Goal: Book appointment/travel/reservation

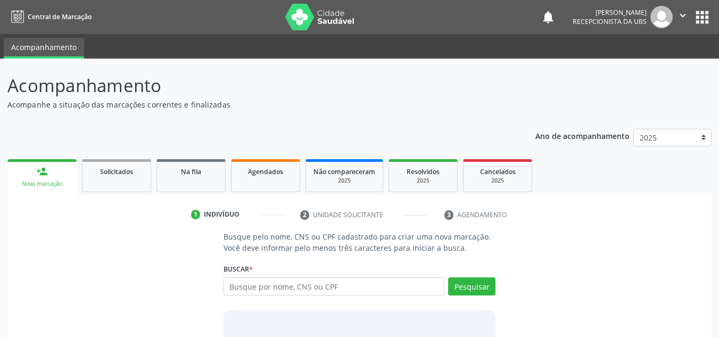
click at [319, 281] on input "text" at bounding box center [333, 286] width 221 height 18
type input "[PERSON_NAME]"
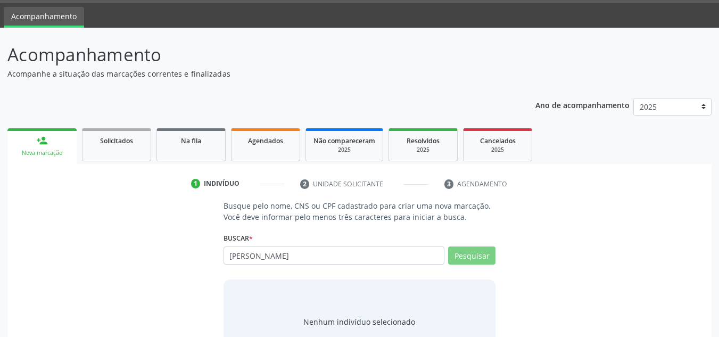
scroll to position [73, 0]
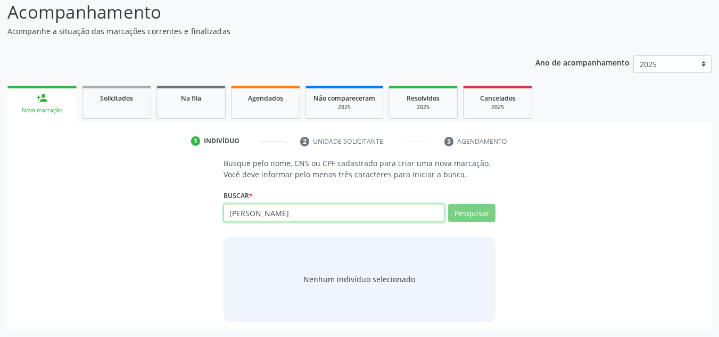
drag, startPoint x: 342, startPoint y: 206, endPoint x: 87, endPoint y: 207, distance: 254.8
click at [87, 207] on div "Busque pelo nome, CNS ou CPF cadastrado para criar uma nova marcação. Você deve…" at bounding box center [359, 239] width 689 height 164
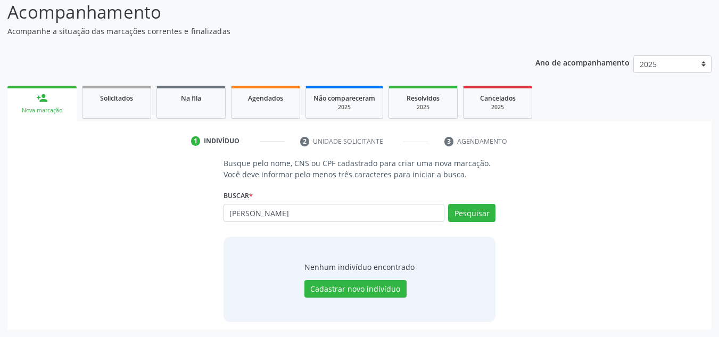
drag, startPoint x: 335, startPoint y: 205, endPoint x: 68, endPoint y: 211, distance: 267.1
click at [68, 211] on div "Busque pelo nome, CNS ou CPF cadastrado para criar uma nova marcação. Você deve…" at bounding box center [359, 239] width 689 height 164
click at [359, 205] on input "text" at bounding box center [333, 213] width 221 height 18
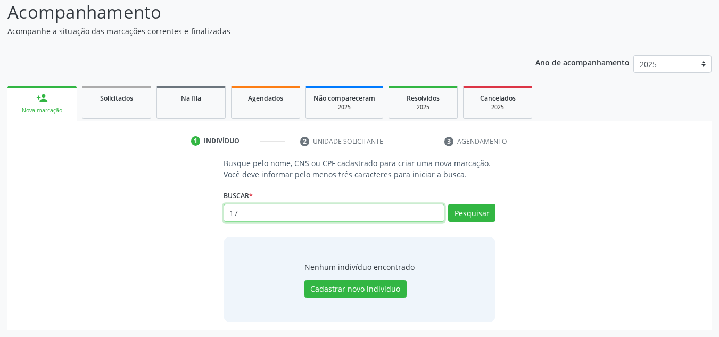
type input "1"
type input "708602027444585"
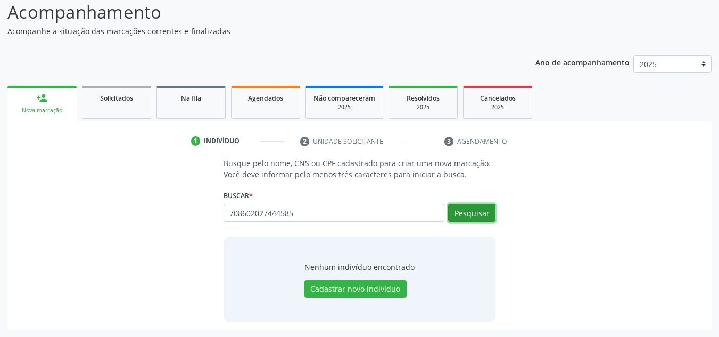
click at [475, 213] on button "Pesquisar" at bounding box center [471, 213] width 47 height 18
type input "708602027444585"
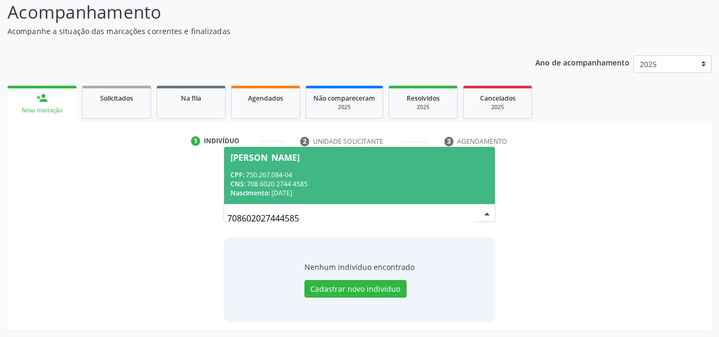
click at [407, 187] on div "CNS: 708 6020 2744 4585" at bounding box center [359, 183] width 259 height 9
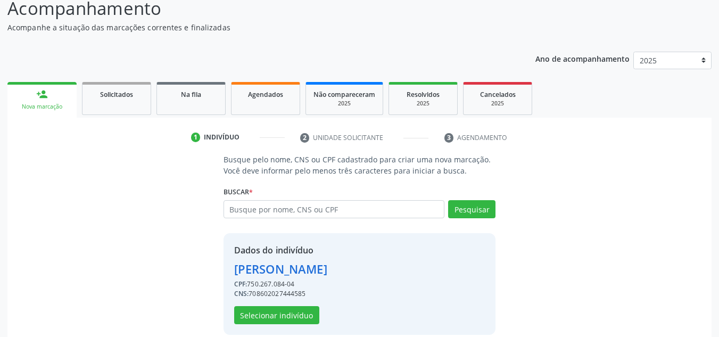
scroll to position [90, 0]
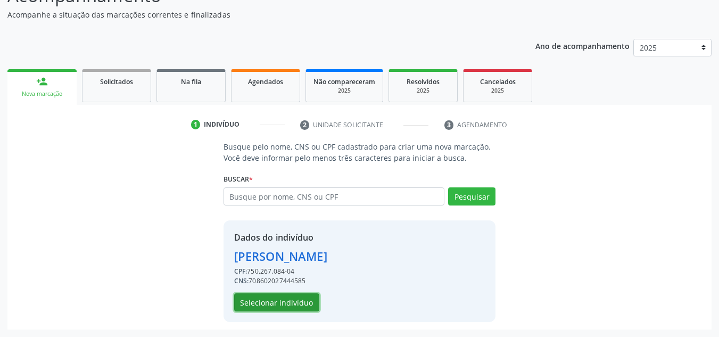
click at [238, 295] on button "Selecionar indivíduo" at bounding box center [276, 302] width 85 height 18
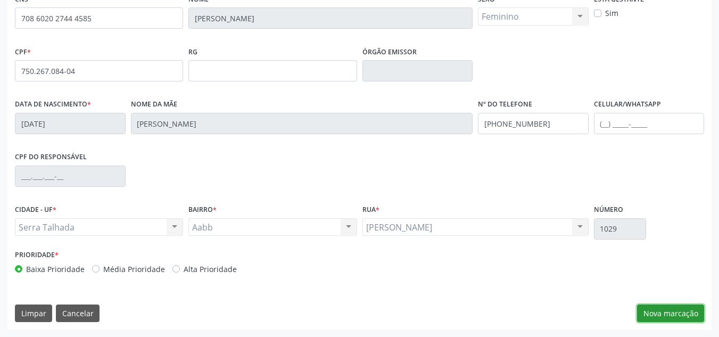
click at [658, 321] on button "Nova marcação" at bounding box center [670, 313] width 67 height 18
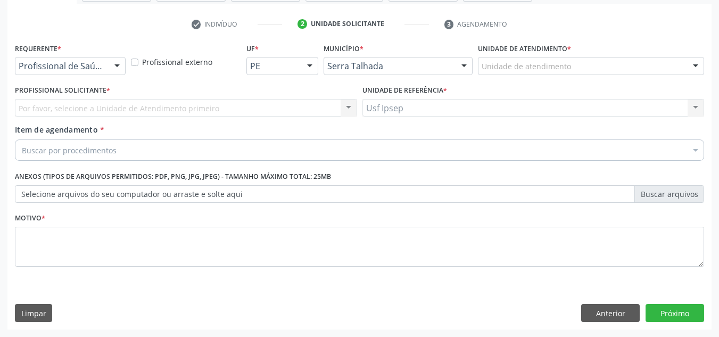
scroll to position [190, 0]
drag, startPoint x: 121, startPoint y: 65, endPoint x: 115, endPoint y: 71, distance: 7.9
click at [121, 65] on div at bounding box center [117, 66] width 16 height 18
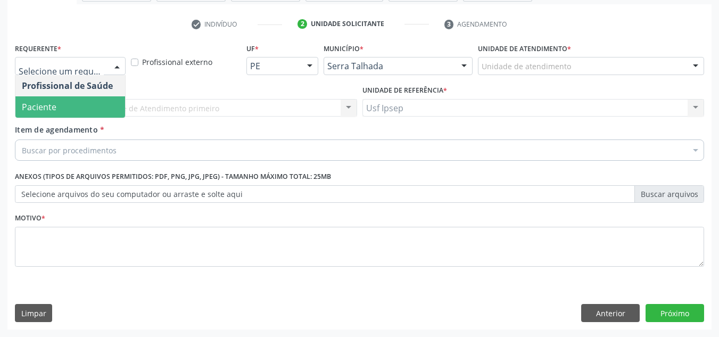
click at [52, 103] on span "Paciente" at bounding box center [39, 107] width 35 height 12
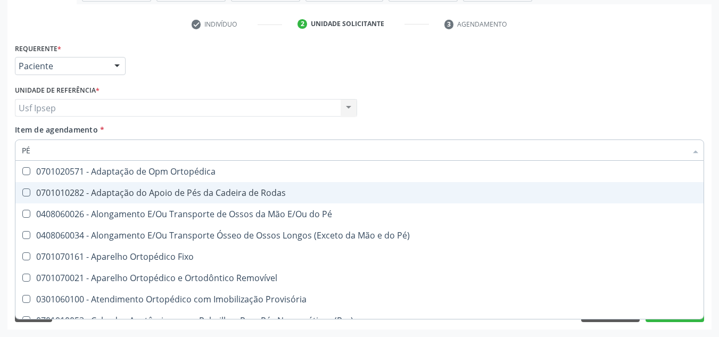
type input "PÉ D"
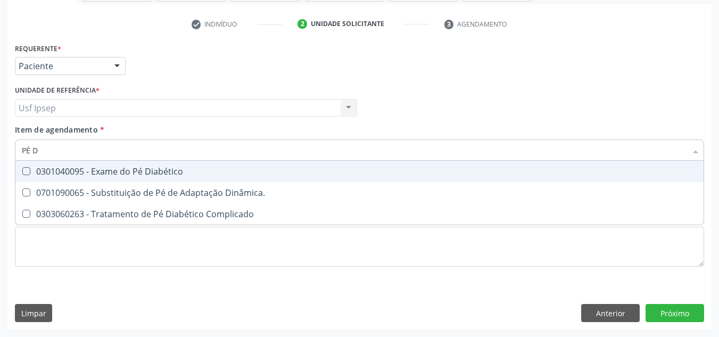
click at [154, 171] on div "0301040095 - Exame do Pé Diabético" at bounding box center [359, 171] width 675 height 9
checkbox Diabético "true"
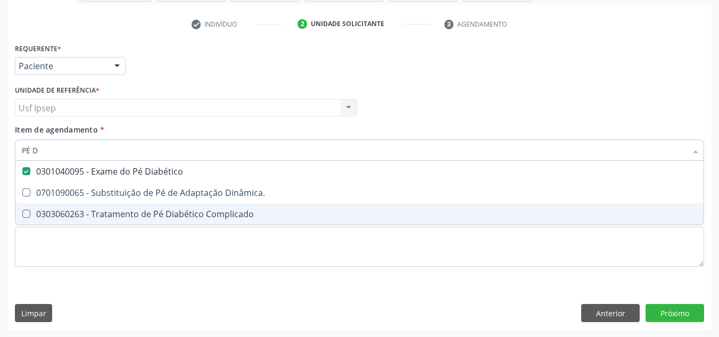
click at [75, 206] on span "0303060263 - Tratamento de Pé Diabético Complicado" at bounding box center [359, 213] width 688 height 21
checkbox Complicado "true"
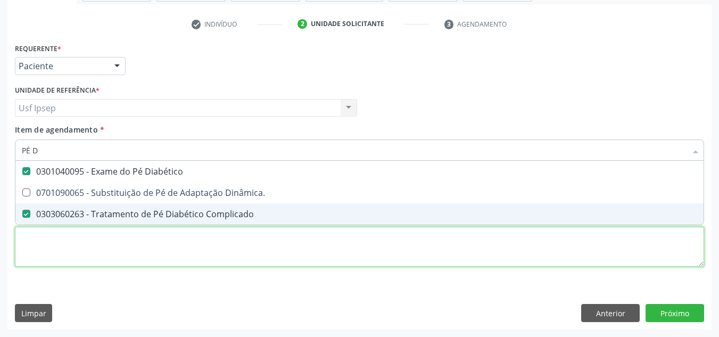
click at [171, 247] on div "Requerente * Paciente Profissional de Saúde Paciente Nenhum resultado encontrad…" at bounding box center [359, 160] width 689 height 241
checkbox Dinâmica\ "true"
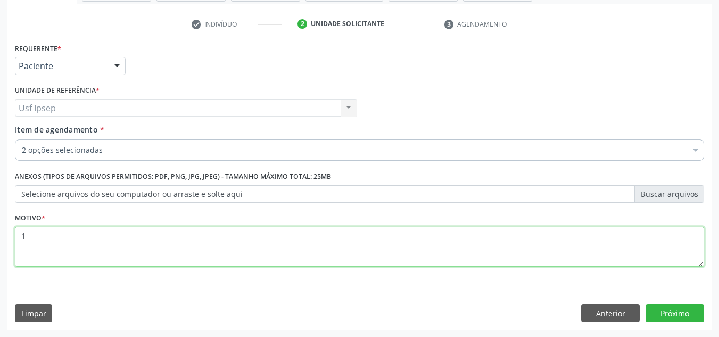
type textarea "1"
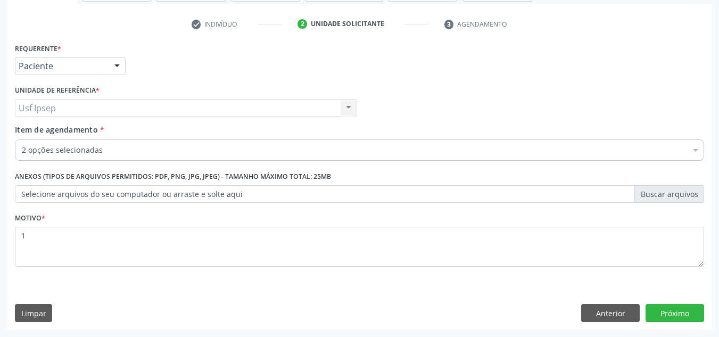
click at [116, 189] on label "Selecione arquivos do seu computador ou arraste e solte aqui" at bounding box center [359, 194] width 689 height 18
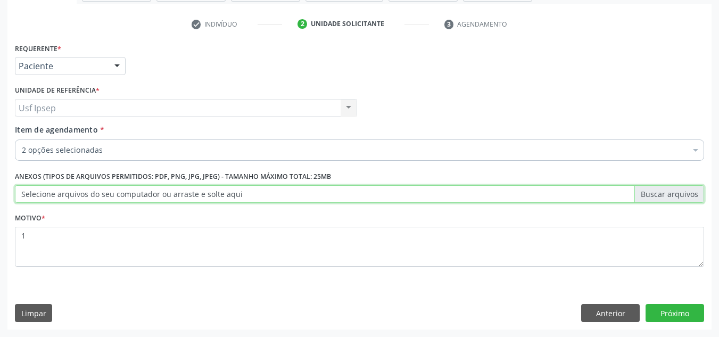
click at [116, 189] on input "Selecione arquivos do seu computador ou arraste e solte aqui" at bounding box center [359, 194] width 689 height 18
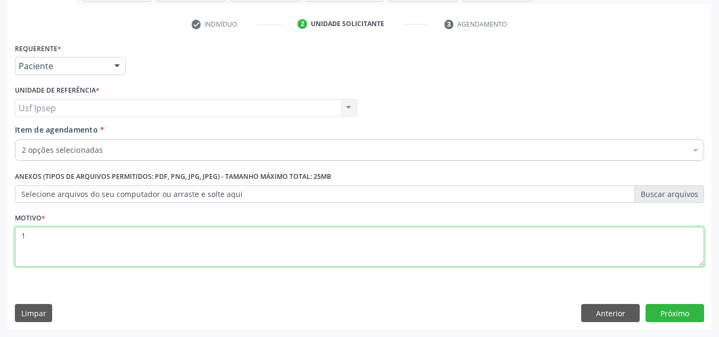
click at [236, 248] on textarea "1" at bounding box center [359, 247] width 689 height 40
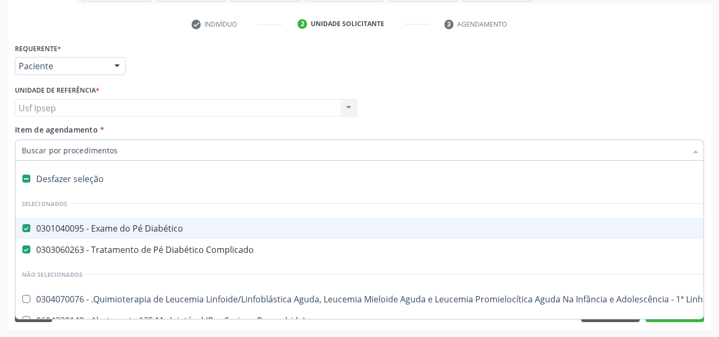
click at [23, 226] on Diabético at bounding box center [26, 228] width 8 height 8
click at [22, 226] on Diabético "checkbox" at bounding box center [18, 227] width 7 height 7
checkbox Diabético "false"
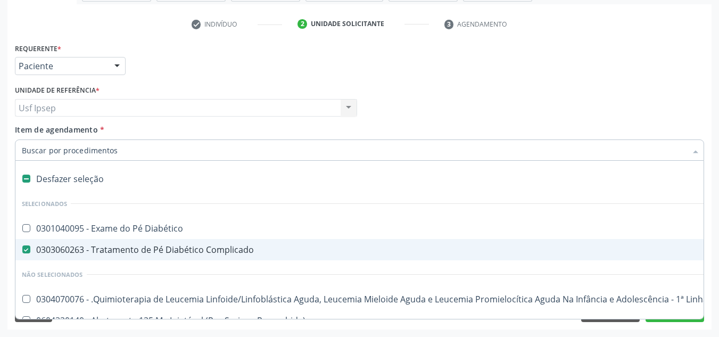
click at [28, 246] on Complicado at bounding box center [26, 249] width 8 height 8
click at [22, 246] on Complicado "checkbox" at bounding box center [18, 249] width 7 height 7
checkbox Complicado "false"
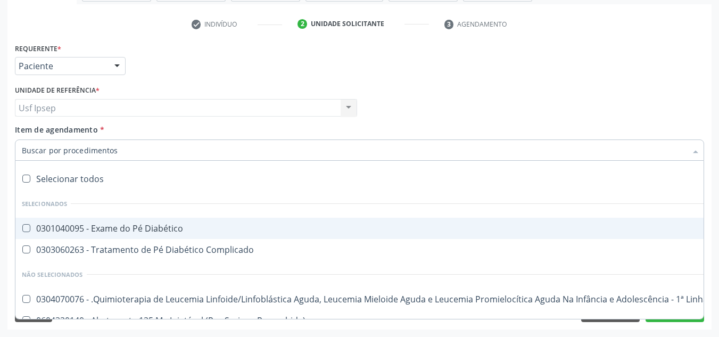
click at [24, 232] on Diabético at bounding box center [26, 228] width 8 height 8
click at [22, 231] on Diabético "checkbox" at bounding box center [18, 227] width 7 height 7
checkbox Diabético "true"
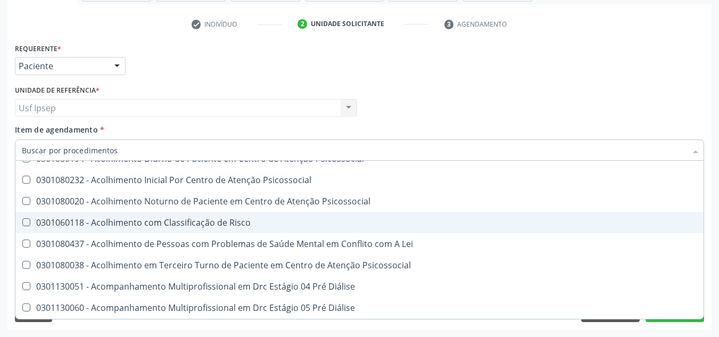
scroll to position [479, 0]
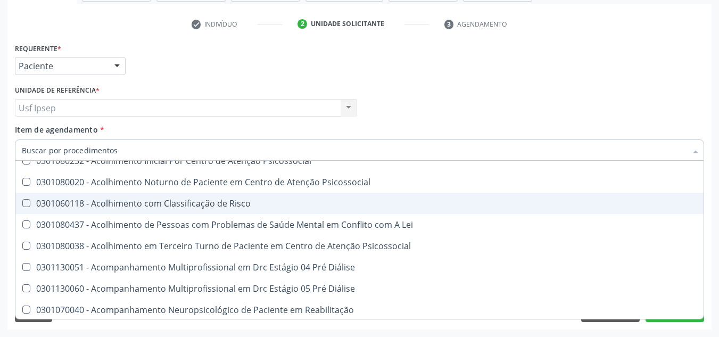
click at [581, 72] on div "Requerente * Paciente Profissional de Saúde Paciente Nenhum resultado encontrad…" at bounding box center [359, 60] width 694 height 41
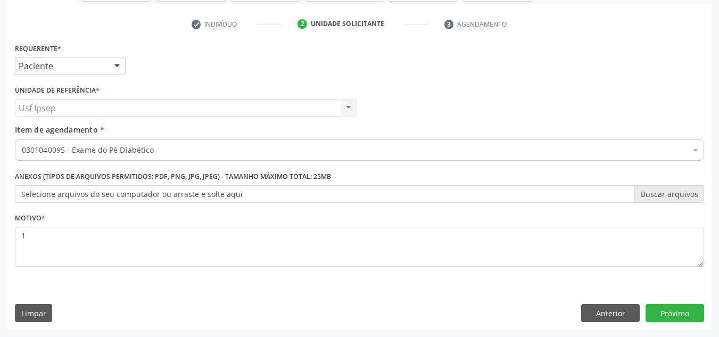
scroll to position [0, 0]
click at [669, 310] on button "Próximo" at bounding box center [674, 313] width 59 height 18
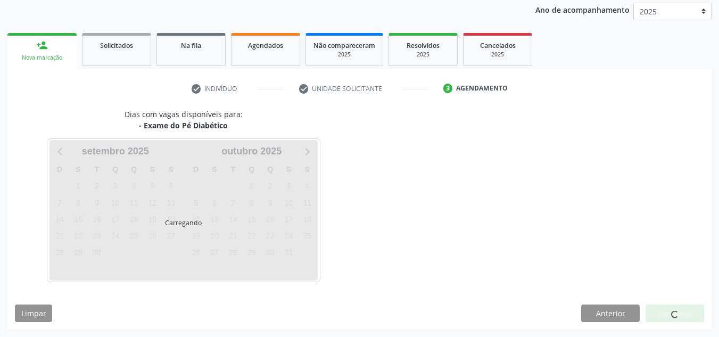
scroll to position [157, 0]
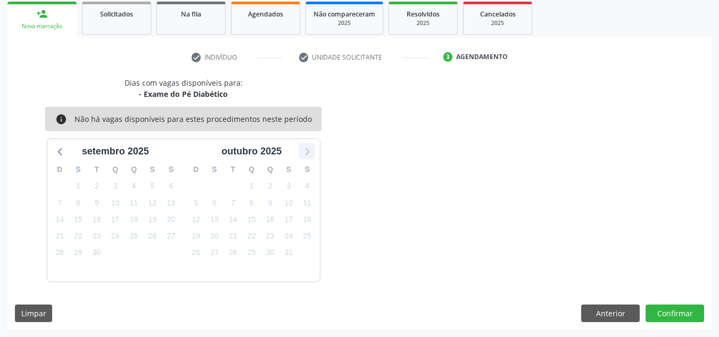
click at [307, 156] on icon at bounding box center [306, 151] width 14 height 14
click at [306, 156] on icon at bounding box center [306, 151] width 14 height 14
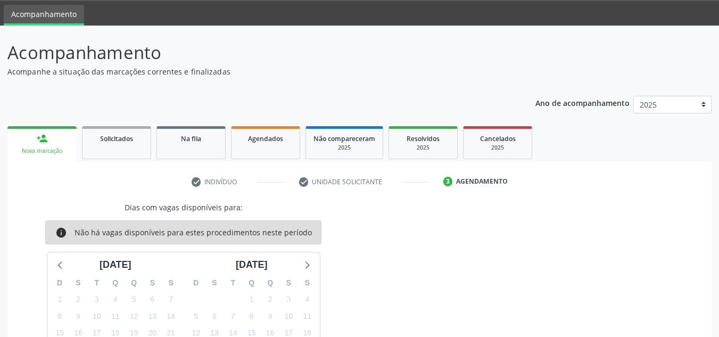
scroll to position [53, 0]
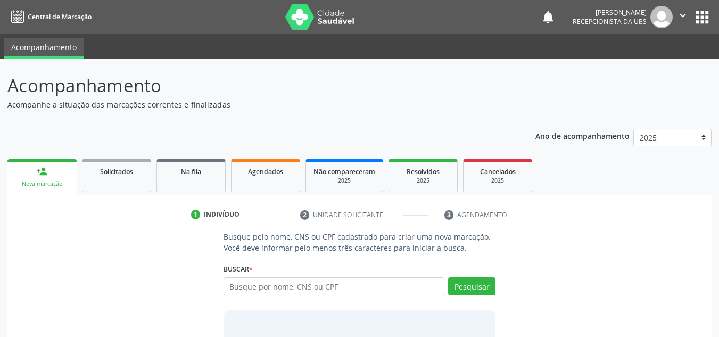
click at [390, 281] on input "text" at bounding box center [333, 286] width 221 height 18
type input "708602027444585"
click at [478, 293] on button "Pesquisar" at bounding box center [471, 286] width 47 height 18
type input "708602027444585"
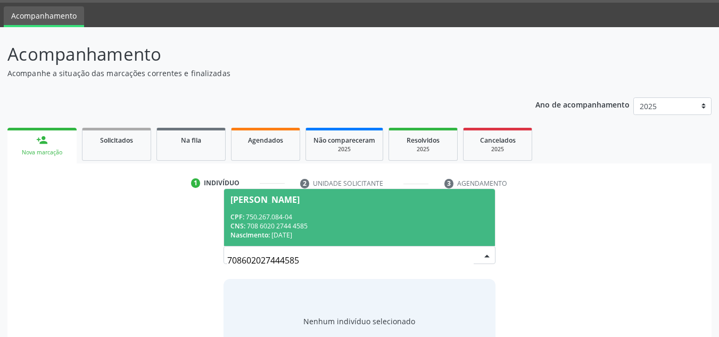
scroll to position [53, 0]
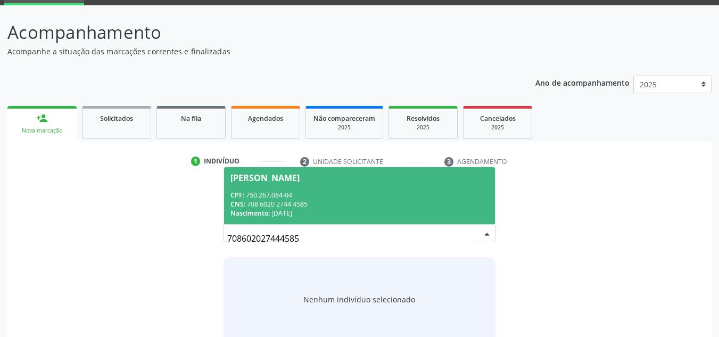
click at [287, 187] on span "[PERSON_NAME] CPF: 750.267.084-04 CNS: 708 6020 2744 4585 Nascimento: [DATE]" at bounding box center [359, 195] width 271 height 57
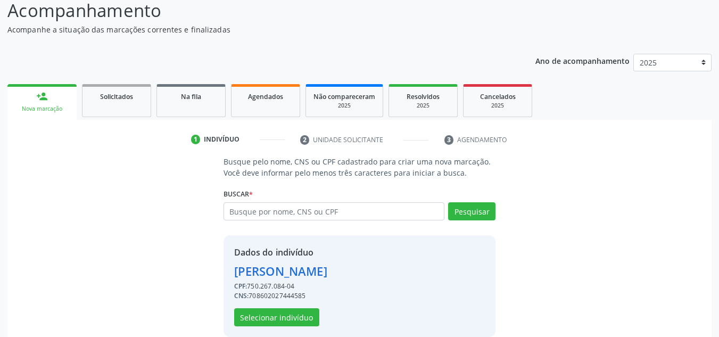
scroll to position [90, 0]
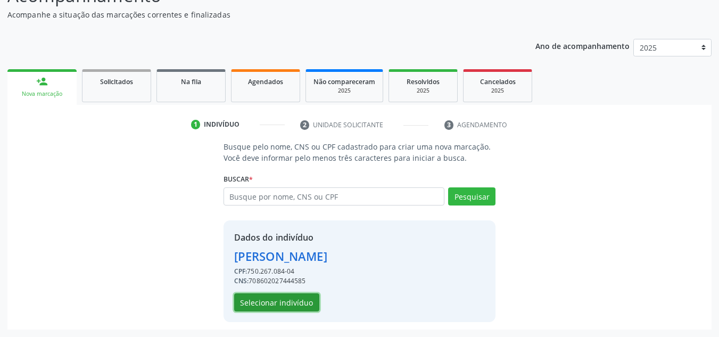
click at [247, 297] on button "Selecionar indivíduo" at bounding box center [276, 302] width 85 height 18
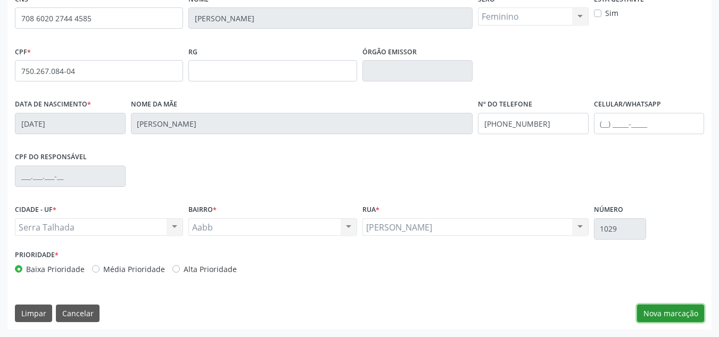
click at [688, 310] on button "Nova marcação" at bounding box center [670, 313] width 67 height 18
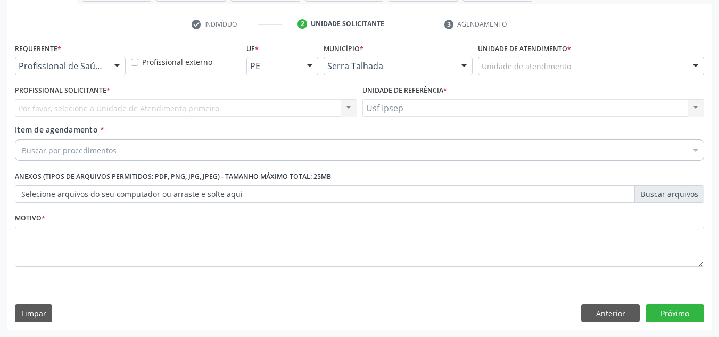
click at [126, 68] on div "Requerente * Profissional de Saúde Profissional de Saúde Paciente Nenhum result…" at bounding box center [70, 60] width 116 height 41
click at [117, 68] on div at bounding box center [117, 66] width 16 height 18
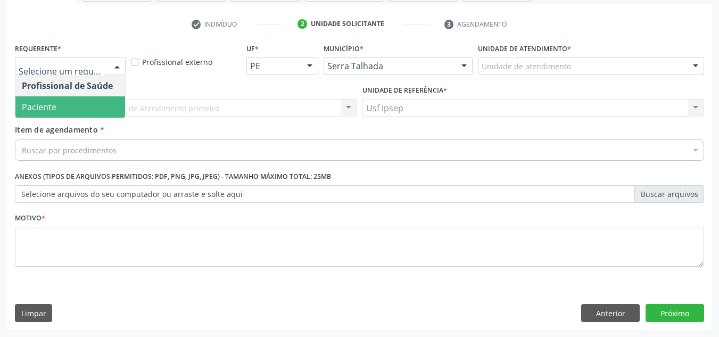
click at [31, 109] on span "Paciente" at bounding box center [39, 107] width 35 height 12
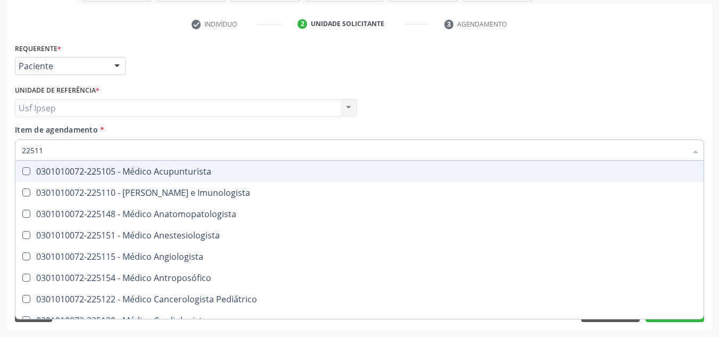
type input "225115"
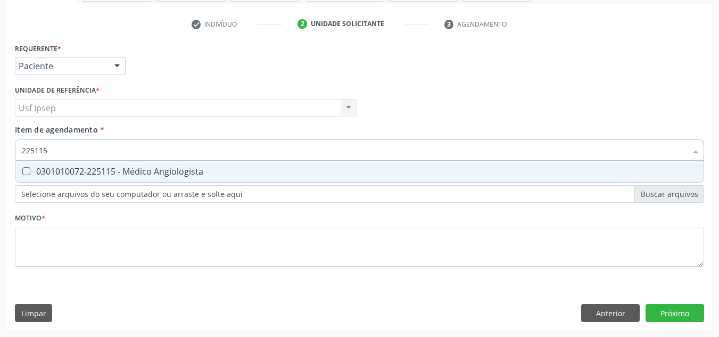
click at [91, 169] on div "0301010072-225115 - Médico Angiologista" at bounding box center [359, 171] width 675 height 9
checkbox Angiologista "true"
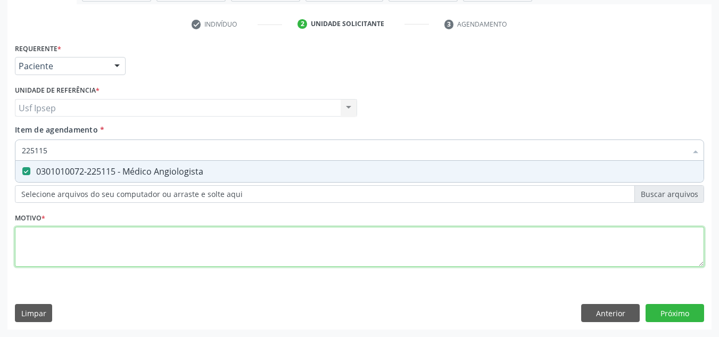
click at [645, 254] on div "Requerente * Paciente Profissional de Saúde Paciente Nenhum resultado encontrad…" at bounding box center [359, 160] width 689 height 241
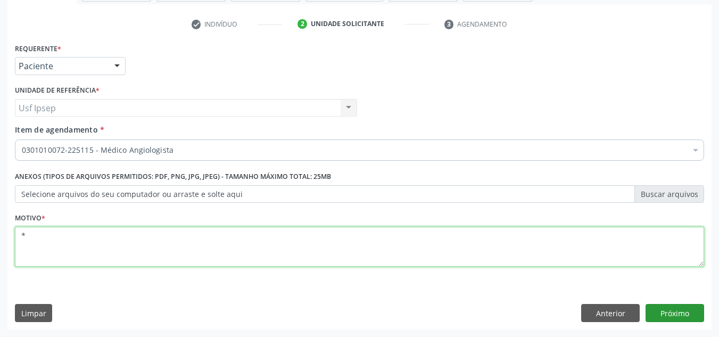
type textarea "*"
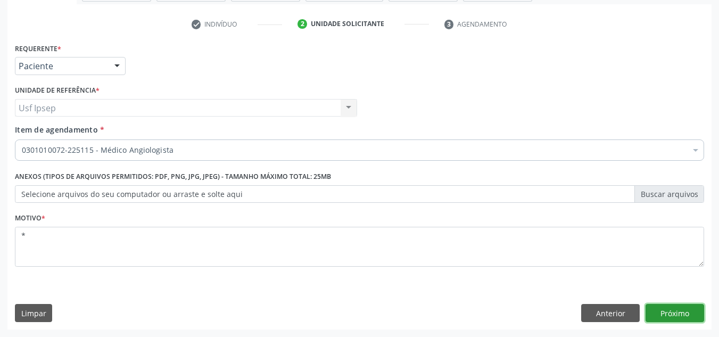
click at [668, 313] on button "Próximo" at bounding box center [674, 313] width 59 height 18
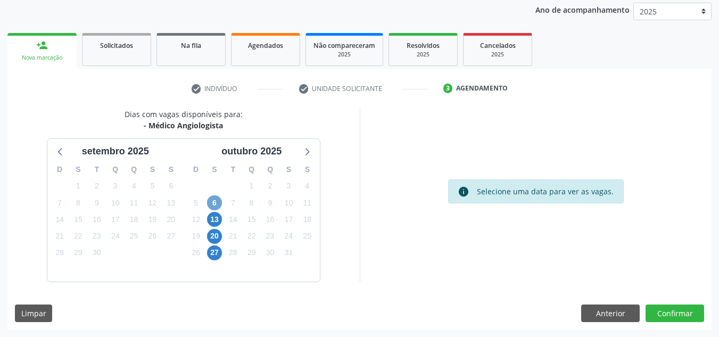
click at [215, 204] on span "6" at bounding box center [214, 202] width 15 height 15
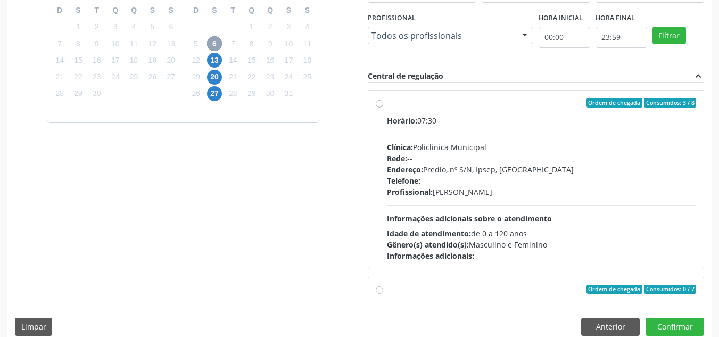
scroll to position [286, 0]
click at [380, 97] on div "Ordem de chegada Consumidos: 3 / 8 Horário: 07:30 Clínica: Policlinica Municipa…" at bounding box center [536, 179] width 336 height 178
radio input "true"
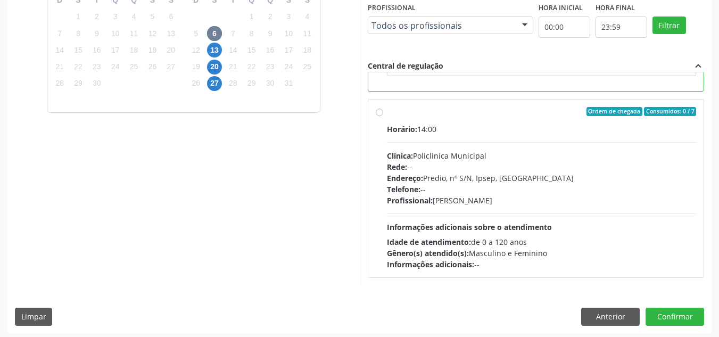
scroll to position [299, 0]
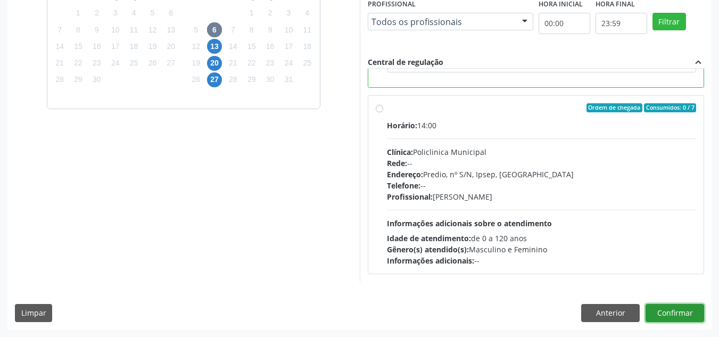
click at [670, 319] on button "Confirmar" at bounding box center [674, 313] width 59 height 18
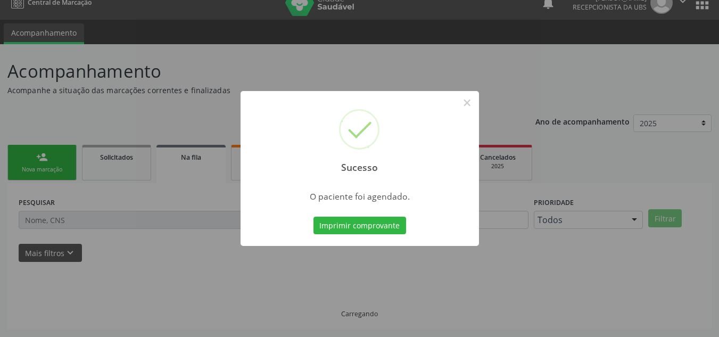
scroll to position [14, 0]
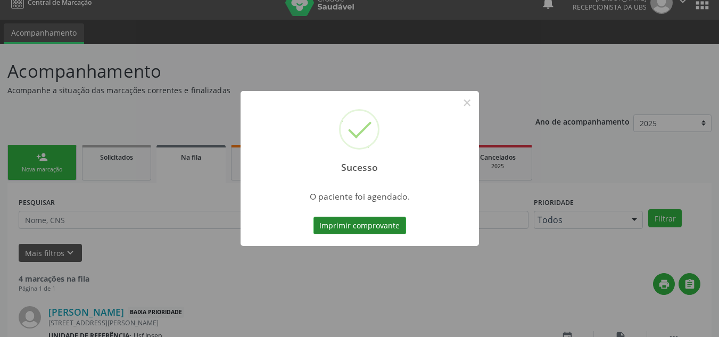
click at [345, 228] on button "Imprimir comprovante" at bounding box center [359, 226] width 93 height 18
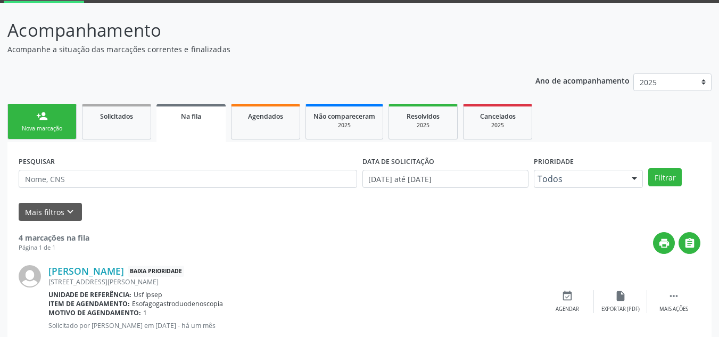
scroll to position [174, 0]
